Goal: Contribute content

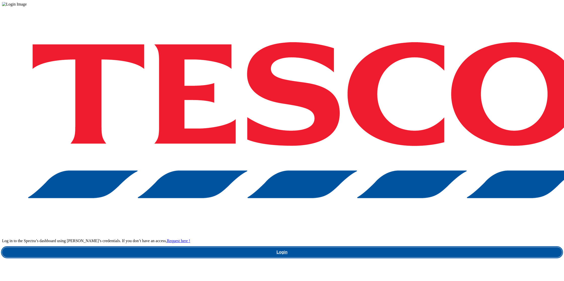
click at [422, 247] on link "Login" at bounding box center [282, 252] width 560 height 10
click at [421, 247] on link "Login" at bounding box center [282, 252] width 560 height 10
click at [426, 247] on link "Login" at bounding box center [282, 252] width 560 height 10
click at [425, 247] on link "Login" at bounding box center [282, 252] width 560 height 10
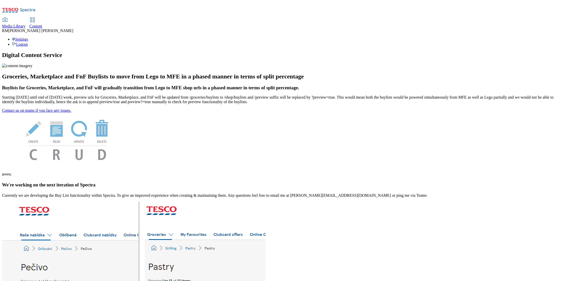
click at [25, 24] on span "Media Library" at bounding box center [13, 26] width 23 height 4
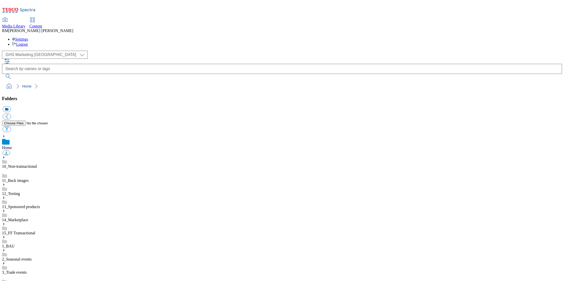
scroll to position [34, 0]
click at [48, 51] on select "GHS Marketing UK iGHS Marketing CE MCA CZ MCA HU MCA SK" at bounding box center [45, 55] width 86 height 8
select select "flare-ighs-ce-mktg"
click at [6, 249] on icon at bounding box center [4, 251] width 4 height 4
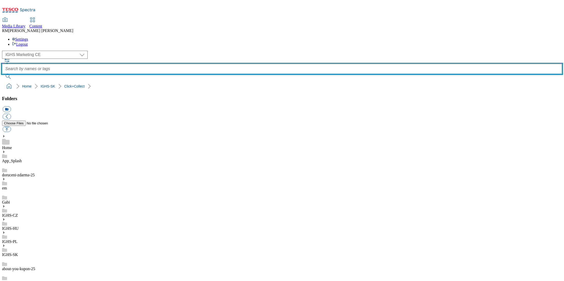
click at [207, 64] on input "text" at bounding box center [282, 69] width 560 height 10
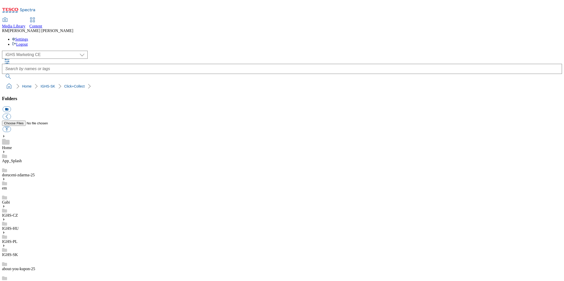
scroll to position [1108, 0]
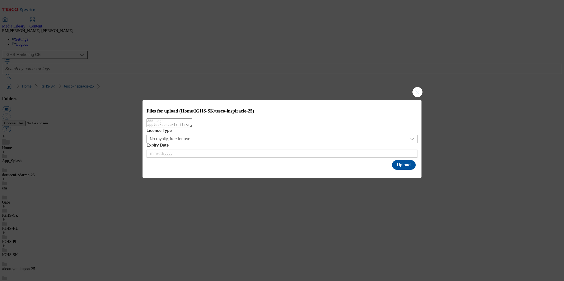
click at [192, 127] on textarea "Modal" at bounding box center [170, 122] width 46 height 9
type textarea "NEW"
click at [401, 165] on button "Upload" at bounding box center [404, 165] width 24 height 10
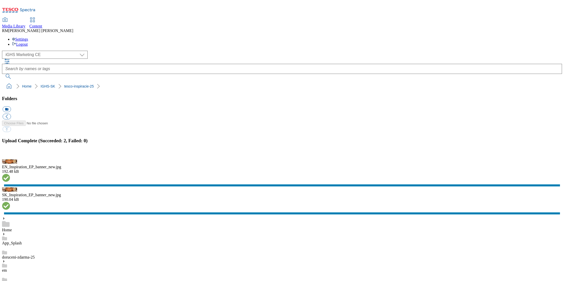
click at [10, 159] on button "button" at bounding box center [7, 156] width 8 height 5
